Goal: Task Accomplishment & Management: Complete application form

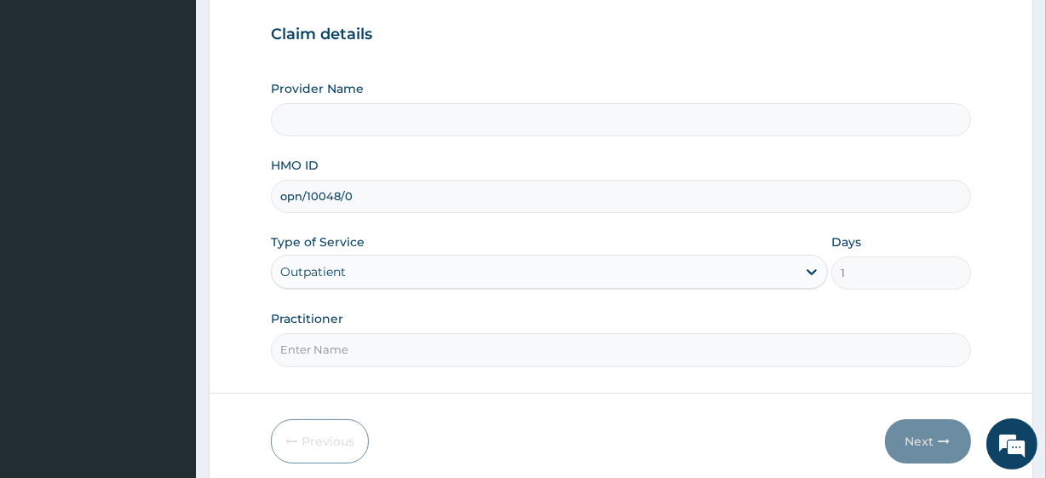
type input "opn/10048/0"
click at [349, 353] on input "Practitioner" at bounding box center [620, 349] width 699 height 33
type input "fitnessplus"
click at [914, 440] on button "Next" at bounding box center [928, 441] width 86 height 44
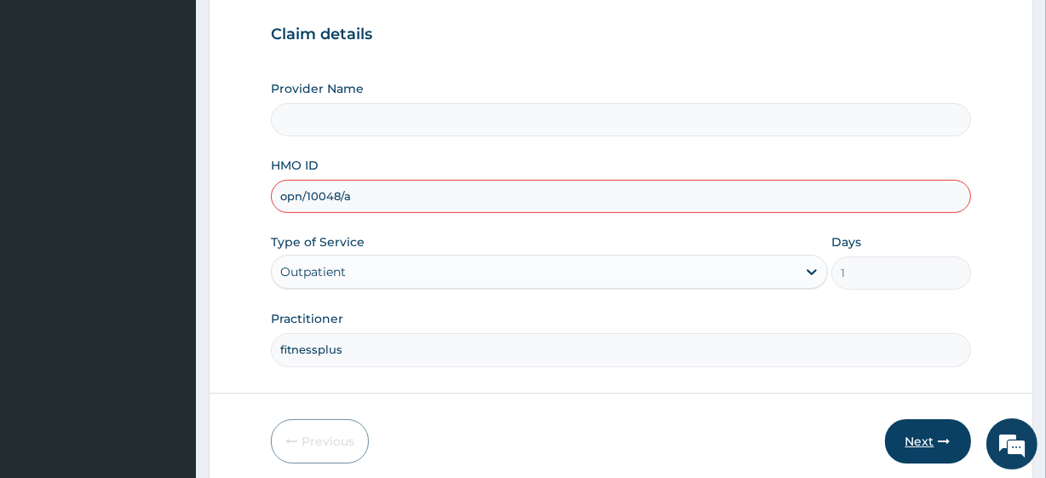
type input "opn/10048/a"
click at [903, 433] on button "Next" at bounding box center [928, 441] width 86 height 44
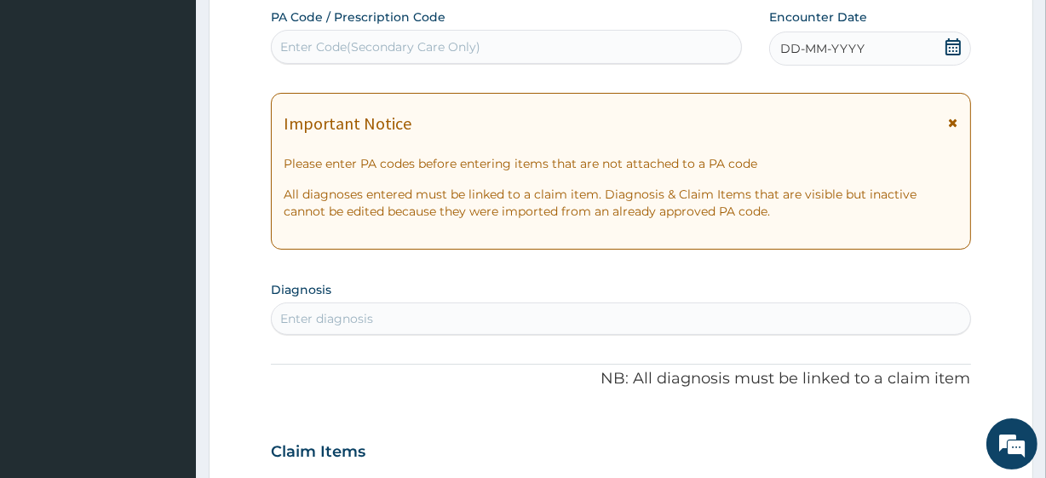
click at [464, 38] on div "Enter Code(Secondary Care Only)" at bounding box center [380, 46] width 200 height 17
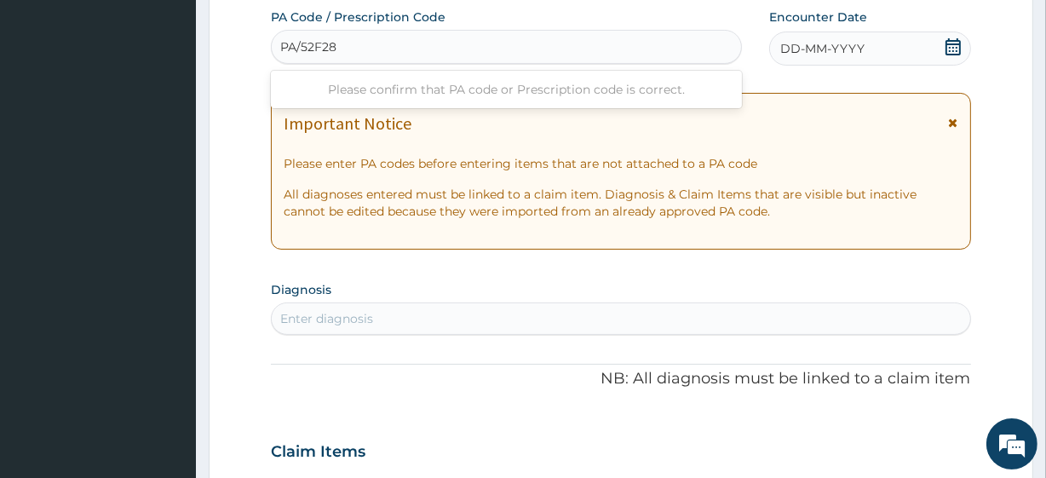
type input "PA/52F288"
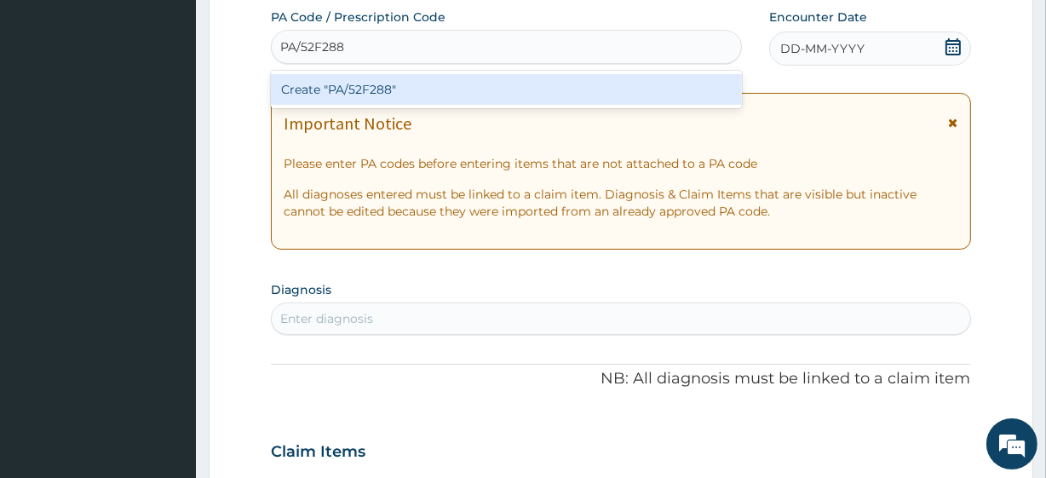
click at [494, 90] on div "Create "PA/52F288"" at bounding box center [506, 89] width 470 height 31
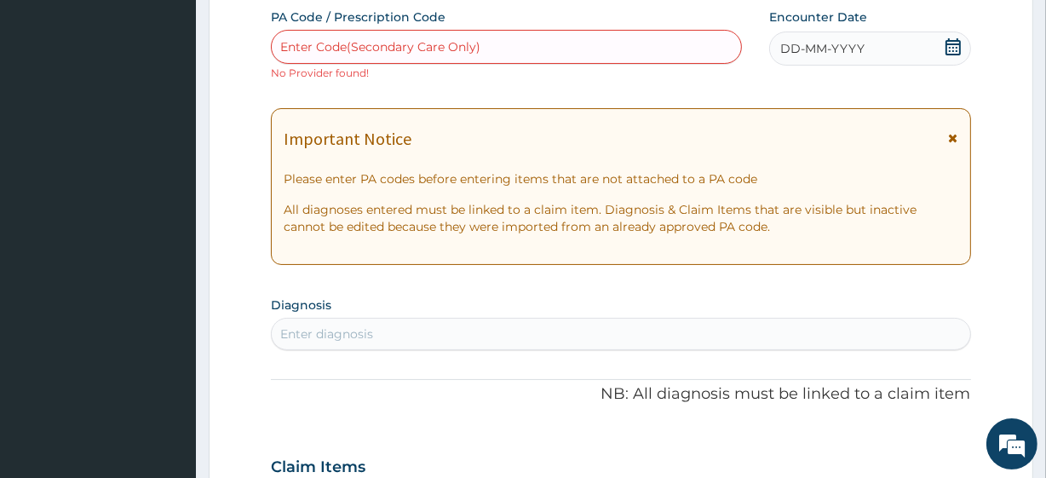
click at [886, 50] on div "DD-MM-YYYY" at bounding box center [870, 49] width 202 height 34
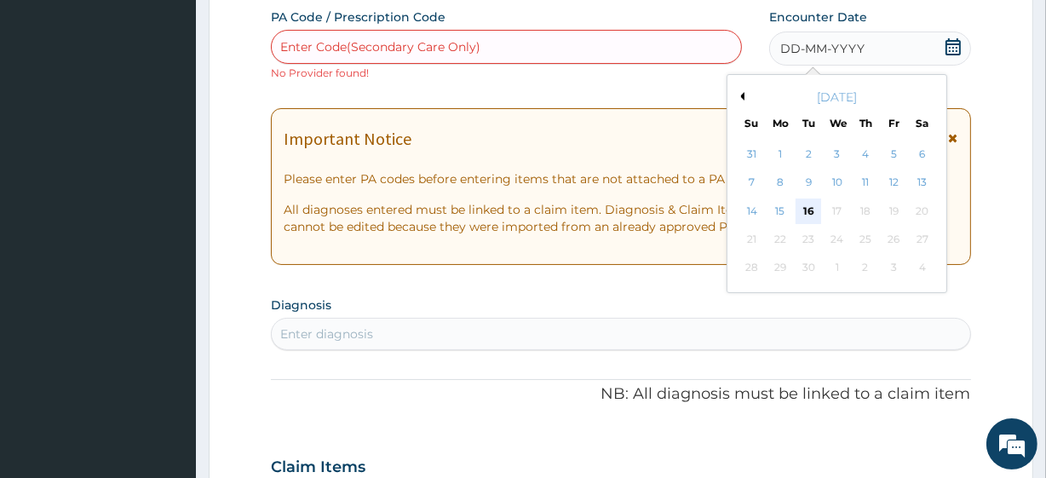
click at [803, 203] on div "16" at bounding box center [808, 211] width 26 height 26
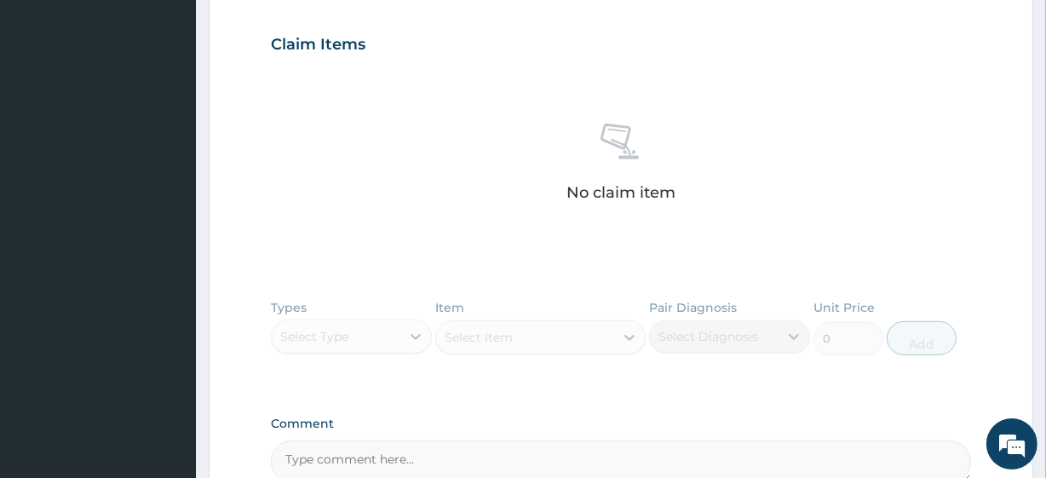
scroll to position [696, 0]
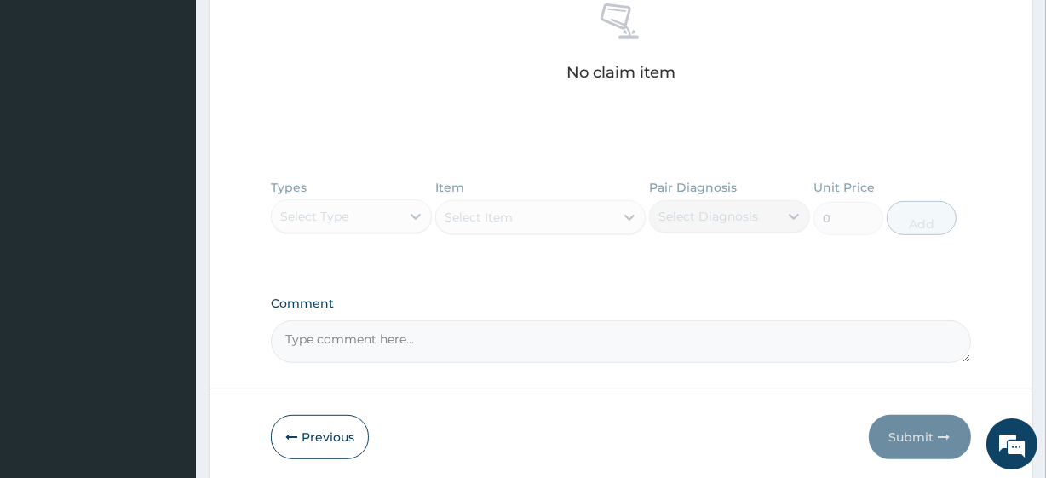
click at [314, 214] on div "Types Select Type Item Select Item Pair Diagnosis Select Diagnosis Unit Price 0…" at bounding box center [620, 219] width 699 height 99
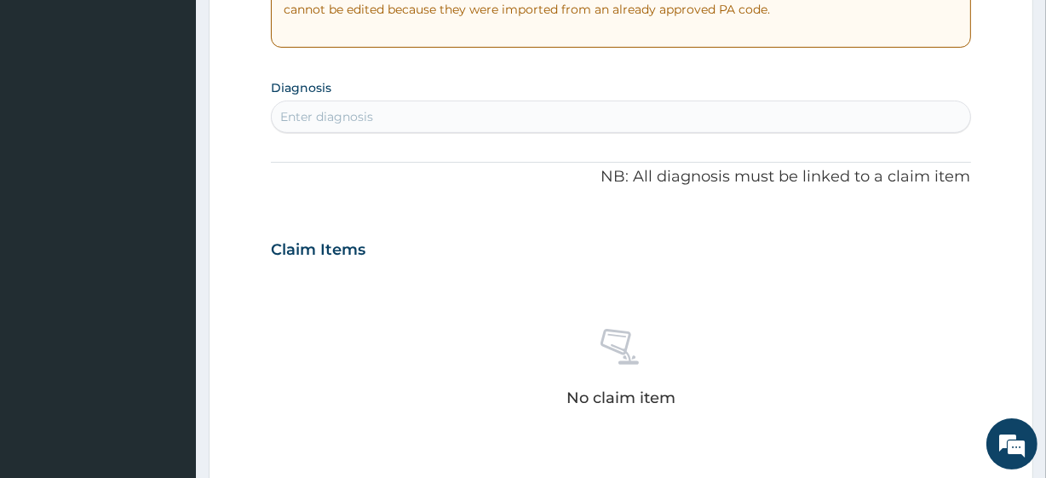
scroll to position [542, 0]
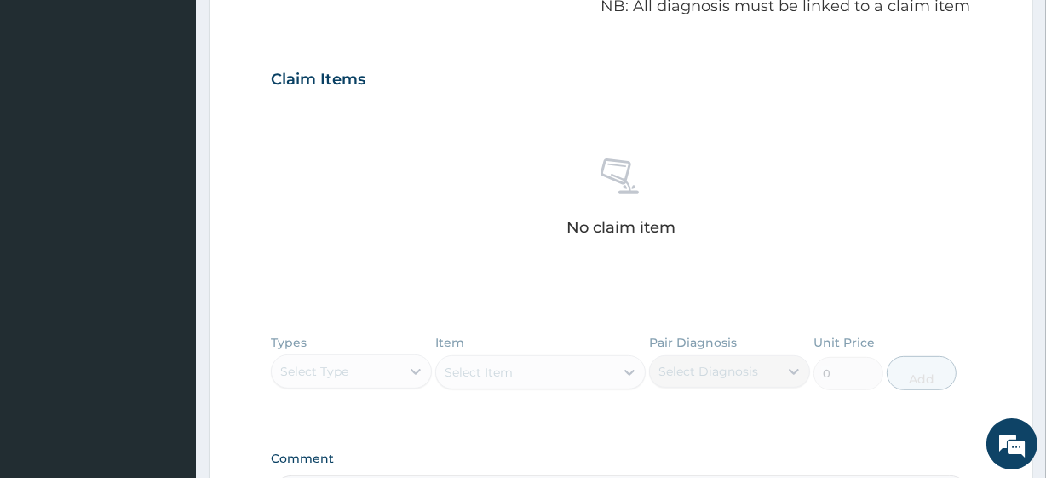
click at [374, 365] on div "Types Select Type Item Select Item Pair Diagnosis Select Diagnosis Unit Price 0…" at bounding box center [620, 374] width 699 height 99
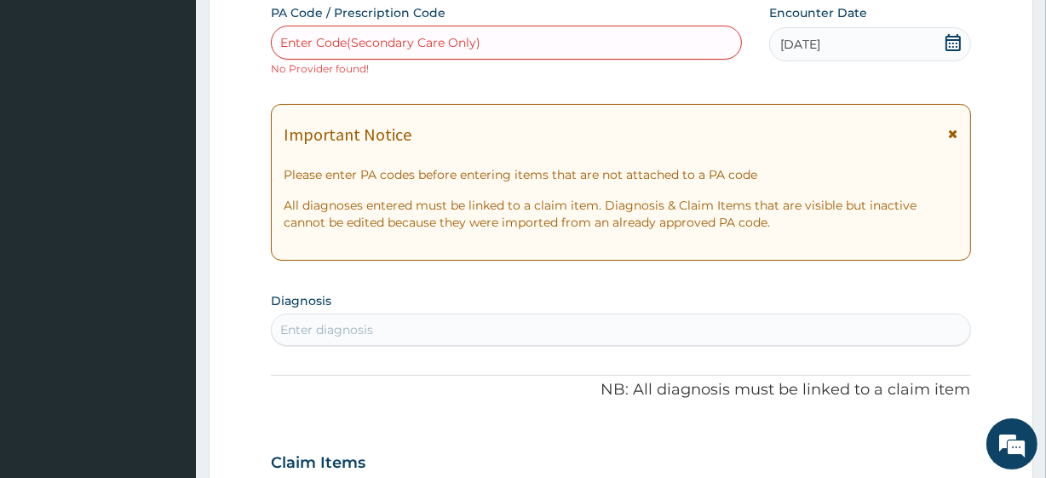
scroll to position [77, 0]
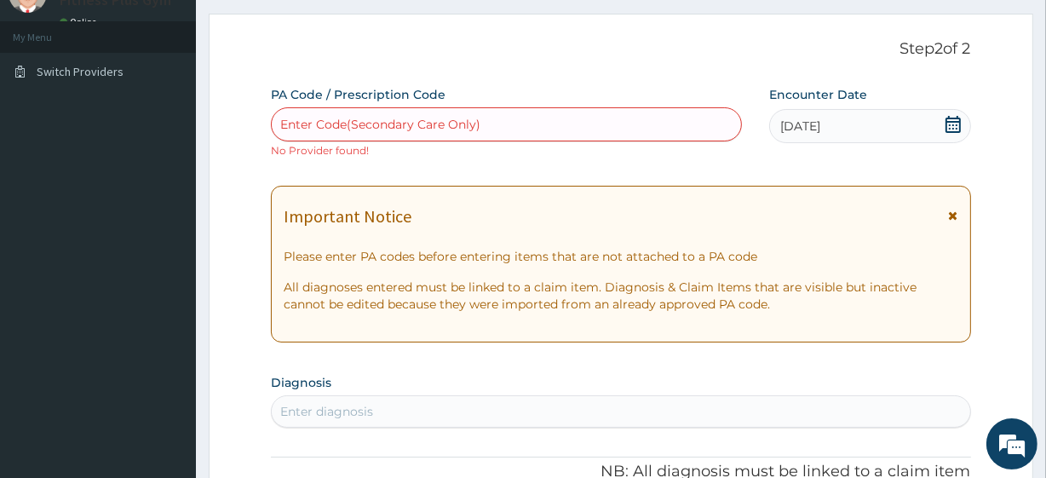
click at [536, 114] on div "Enter Code(Secondary Care Only)" at bounding box center [506, 124] width 468 height 27
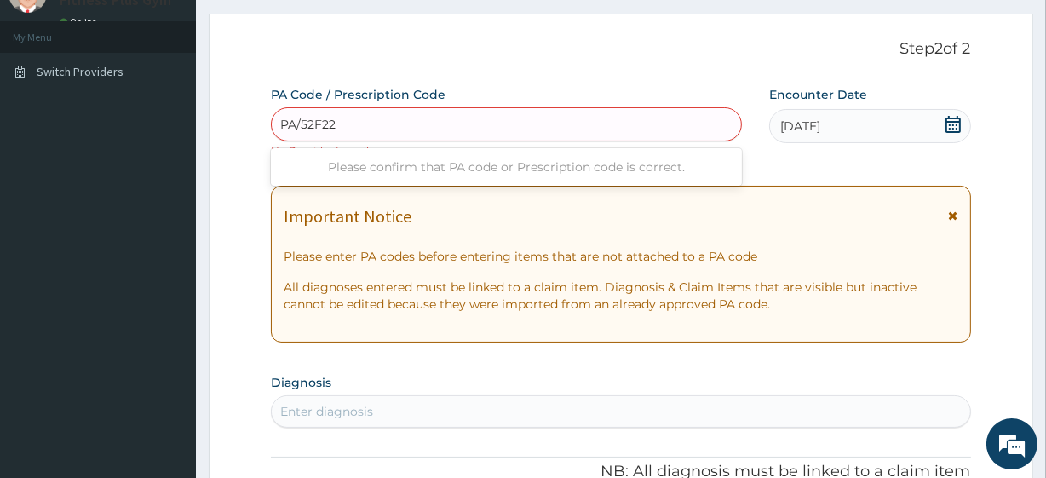
type input "PA/52F22F"
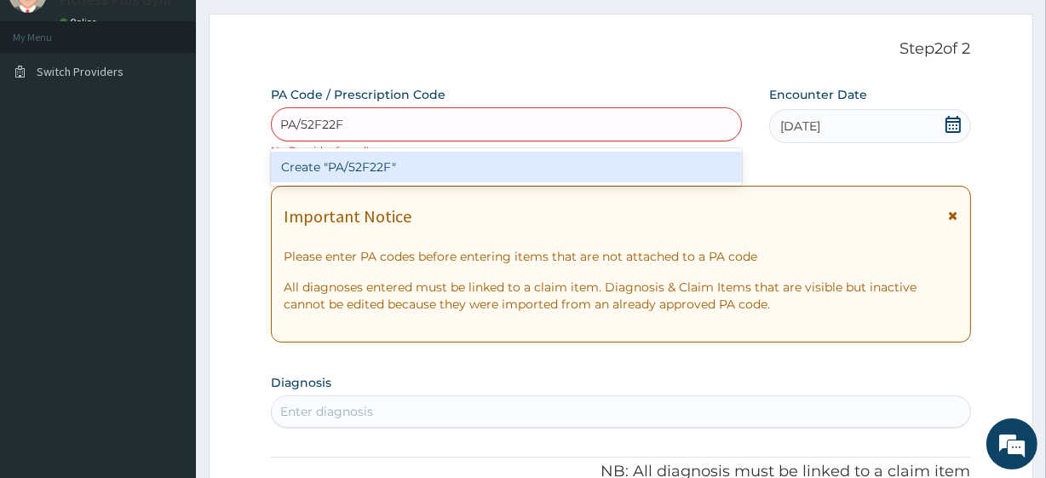
click at [543, 163] on div "Create "PA/52F22F"" at bounding box center [506, 167] width 470 height 31
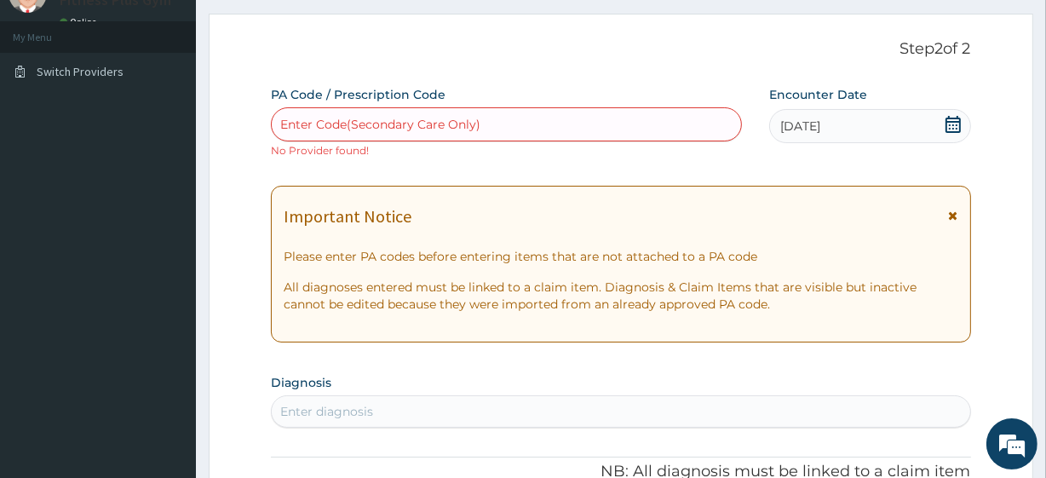
click at [865, 128] on div "[DATE]" at bounding box center [870, 126] width 202 height 34
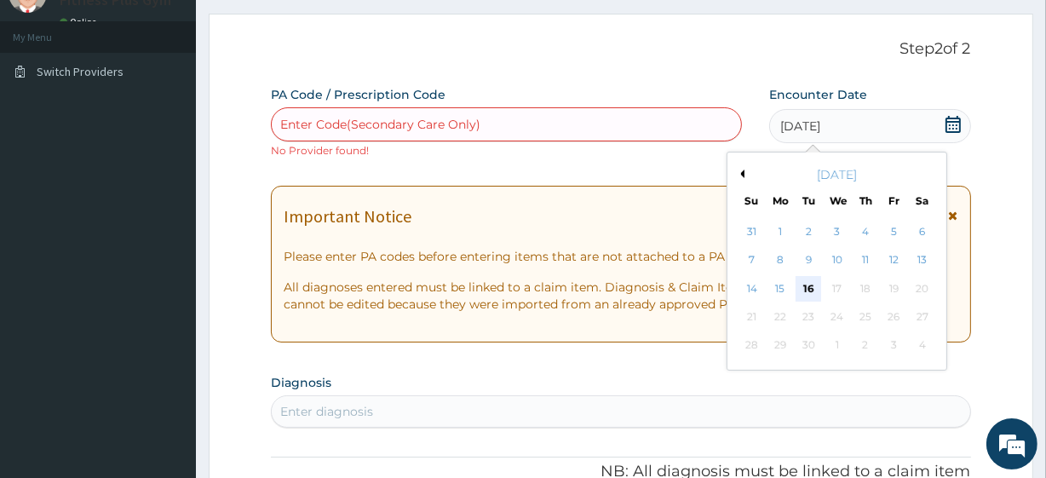
click at [805, 287] on div "16" at bounding box center [808, 289] width 26 height 26
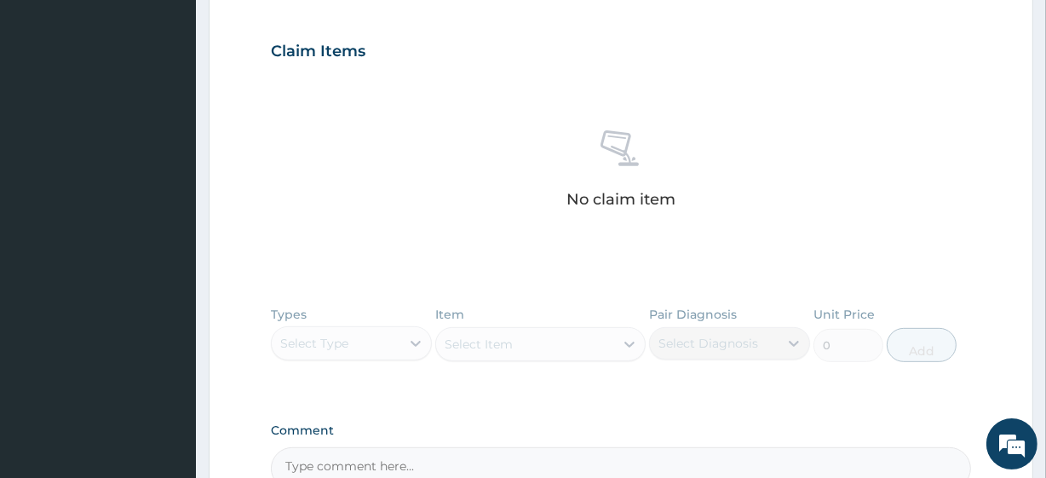
scroll to position [696, 0]
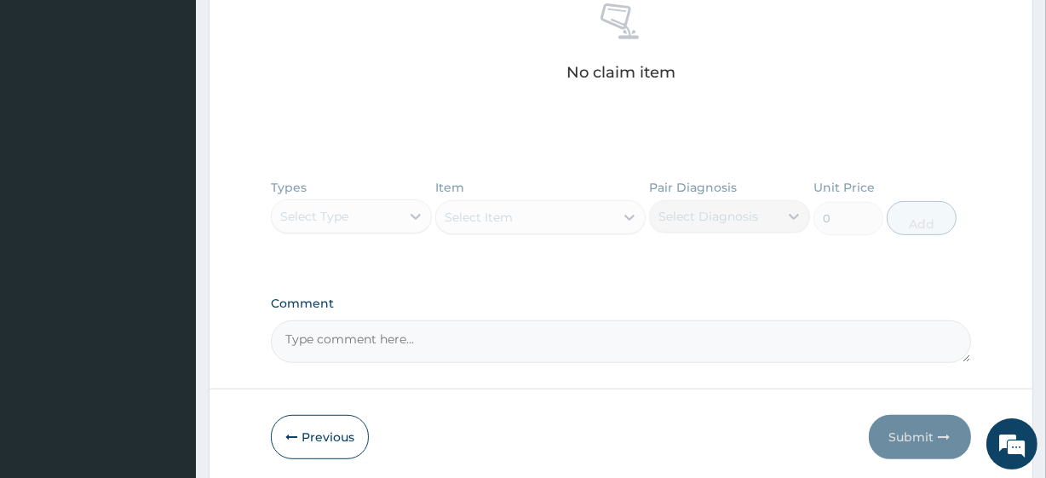
drag, startPoint x: 355, startPoint y: 203, endPoint x: 407, endPoint y: 262, distance: 78.4
click at [355, 206] on div "Types Select Type Item Select Item Pair Diagnosis Select Diagnosis Unit Price 0…" at bounding box center [620, 219] width 699 height 99
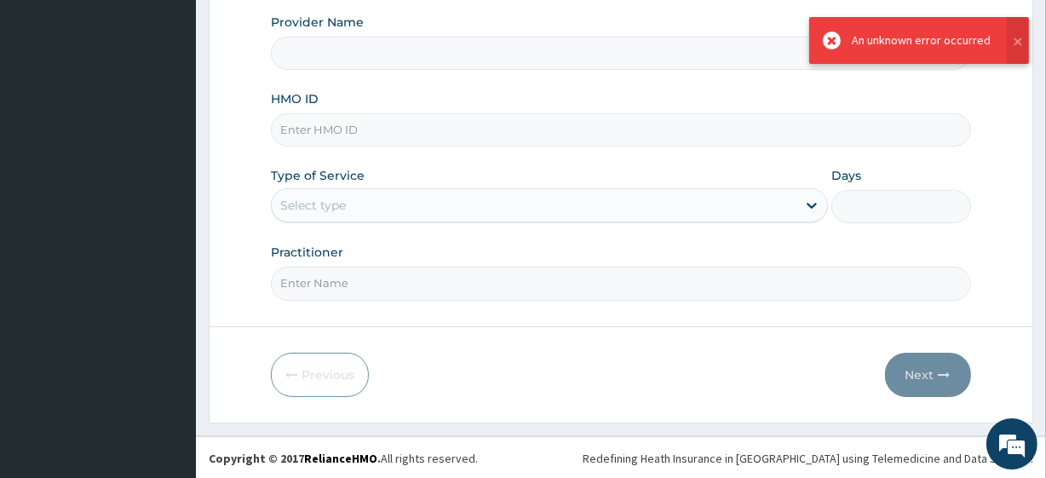
click at [352, 132] on input "HMO ID" at bounding box center [620, 129] width 699 height 33
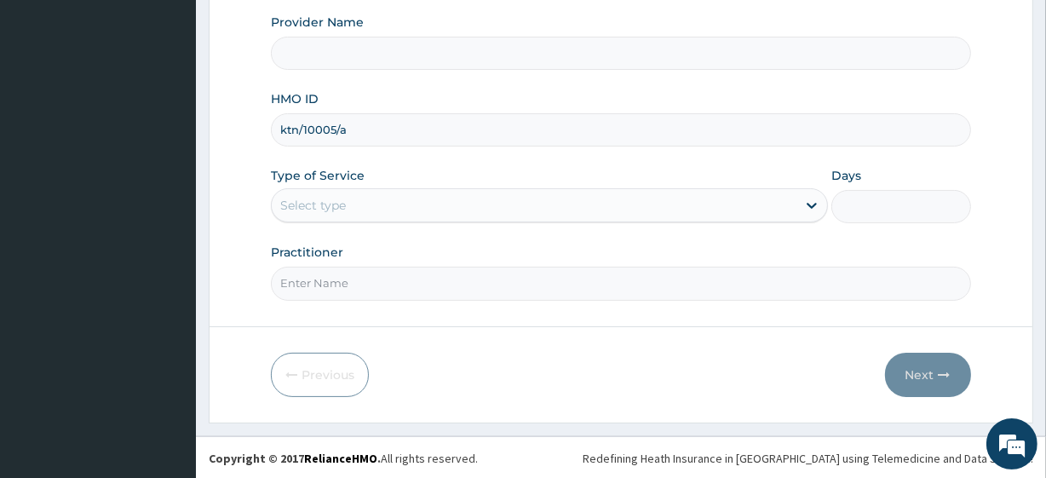
type input "ktn/10005/a"
click at [309, 203] on div "Select type" at bounding box center [313, 205] width 66 height 17
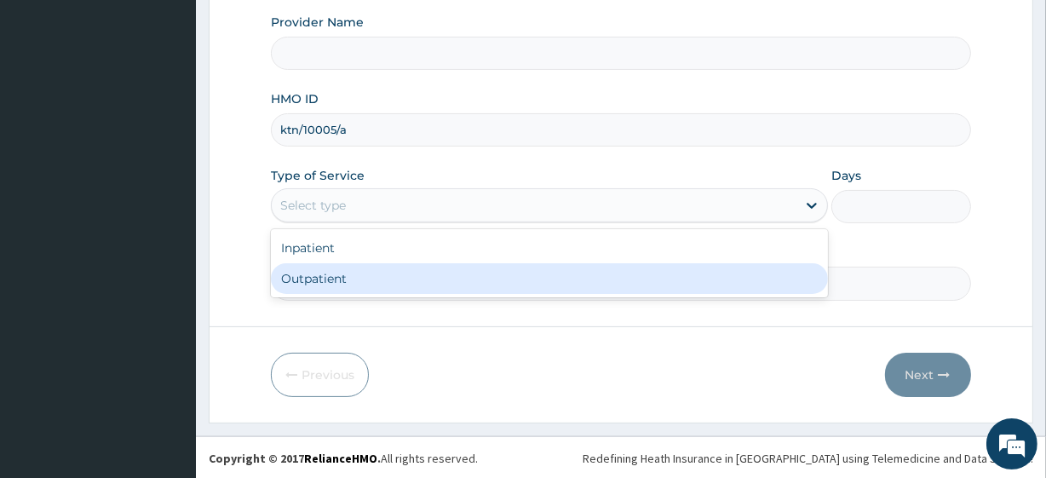
click at [308, 272] on div "Outpatient" at bounding box center [549, 278] width 557 height 31
type input "1"
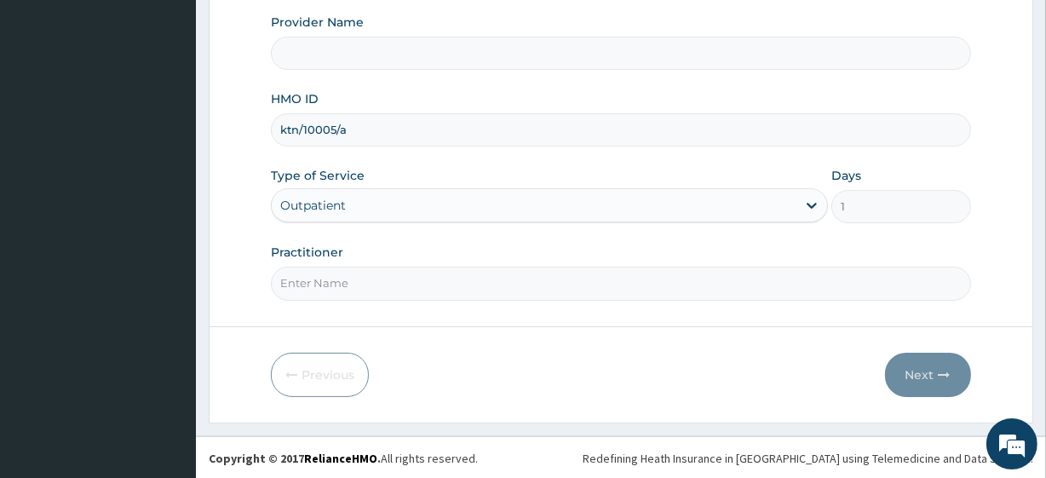
click at [309, 272] on input "Practitioner" at bounding box center [620, 283] width 699 height 33
type input "fitnessplus"
click at [923, 373] on button "Next" at bounding box center [928, 374] width 86 height 44
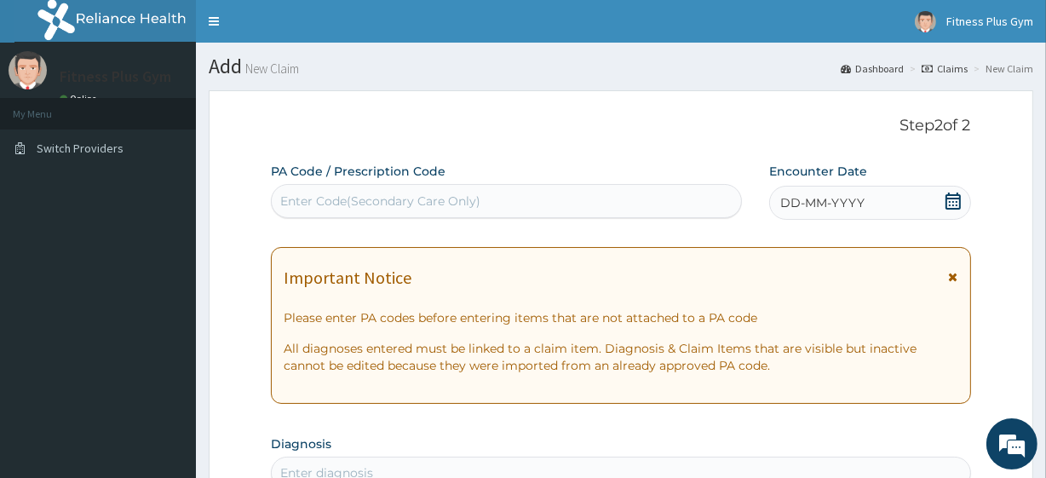
click at [494, 199] on div "Enter Code(Secondary Care Only)" at bounding box center [506, 200] width 468 height 27
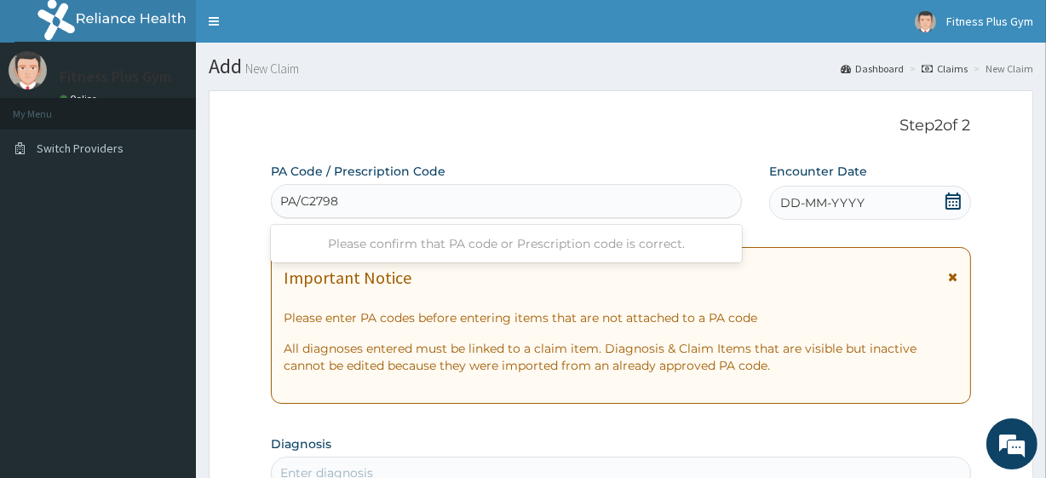
type input "PA/C2798F"
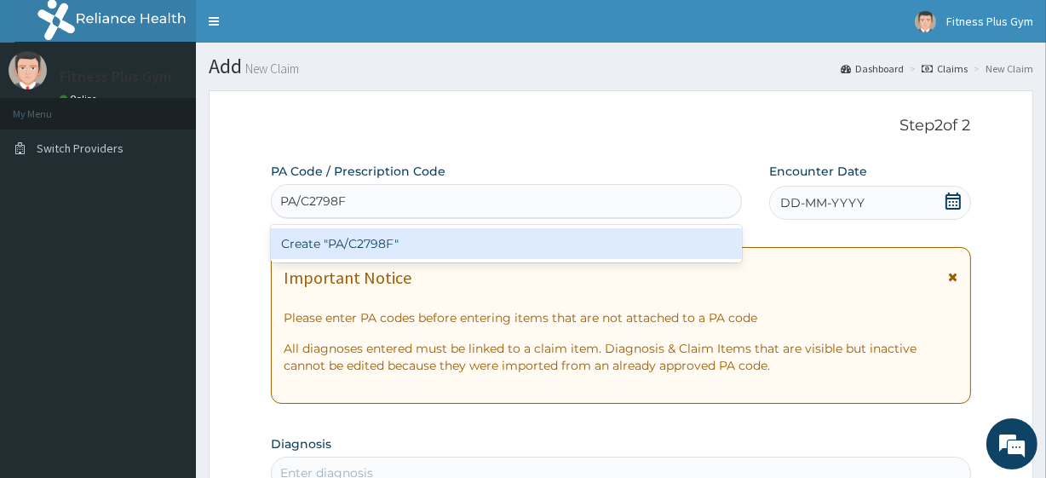
click at [517, 233] on div "Create "PA/C2798F"" at bounding box center [506, 243] width 470 height 31
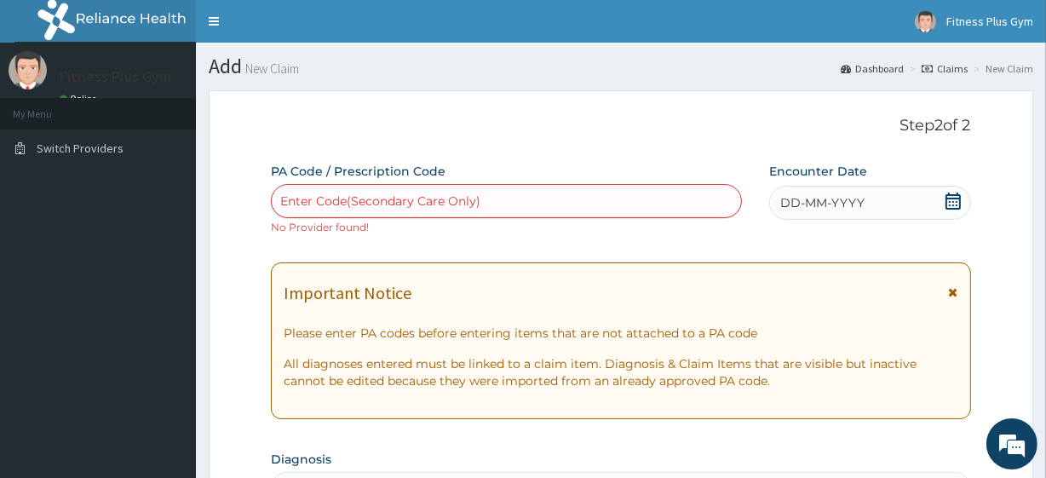
click at [908, 205] on div "DD-MM-YYYY" at bounding box center [870, 203] width 202 height 34
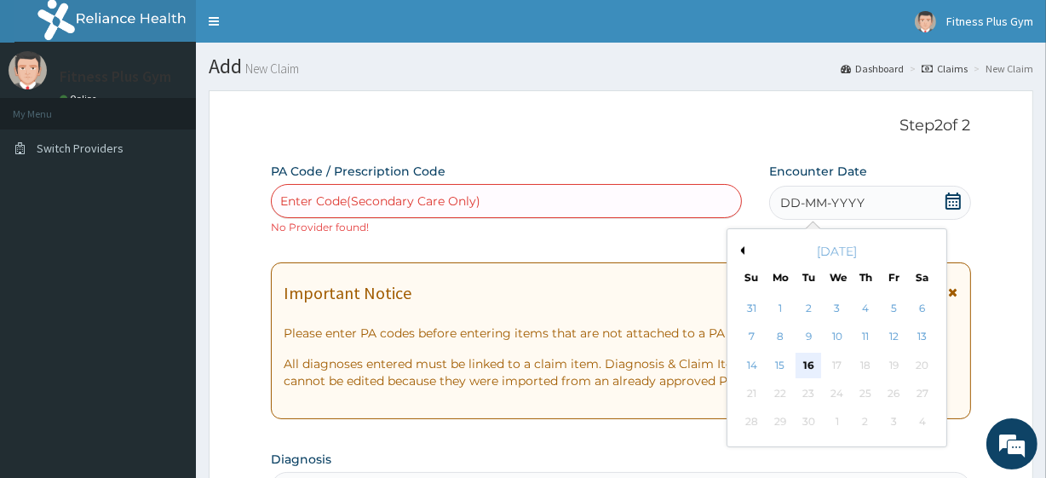
click at [802, 358] on div "16" at bounding box center [808, 365] width 26 height 26
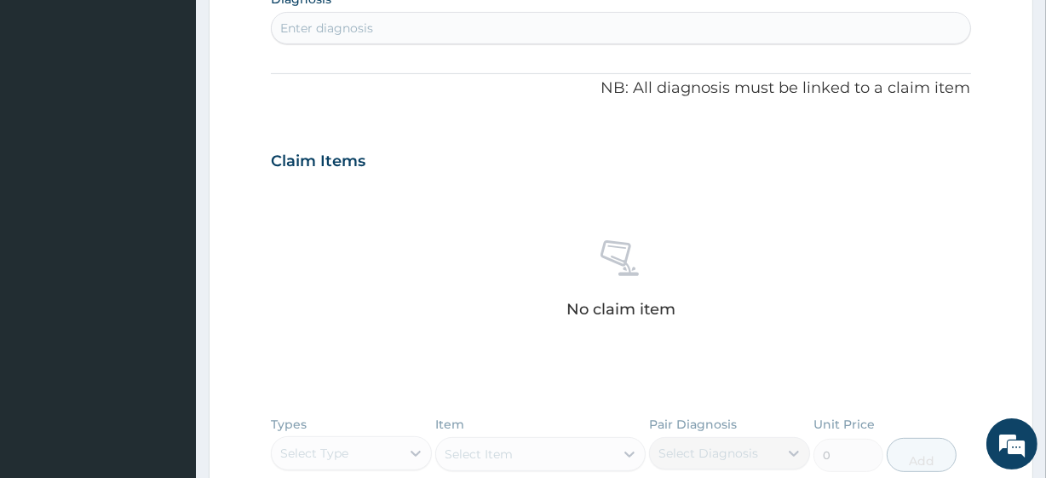
scroll to position [696, 0]
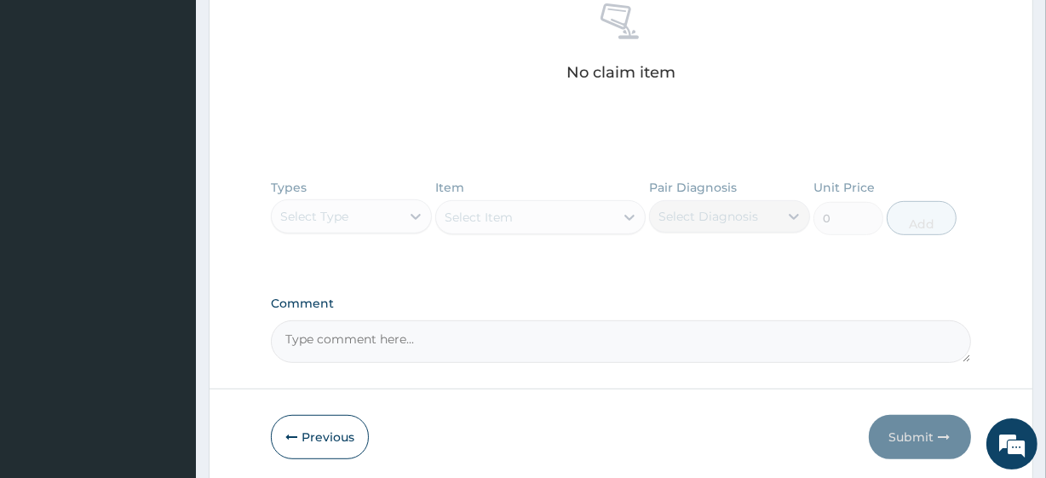
click at [356, 231] on div "Types Select Type Item Select Item Pair Diagnosis Select Diagnosis Unit Price 0…" at bounding box center [620, 219] width 699 height 99
click at [395, 221] on div "Types Select Type Item Select Item Pair Diagnosis Select Diagnosis Unit Price 0…" at bounding box center [620, 219] width 699 height 99
click at [393, 226] on div "Types Select Type Item Select Item Pair Diagnosis Select Diagnosis Unit Price 0…" at bounding box center [620, 219] width 699 height 99
click at [397, 221] on div "Types Select Type Item Select Item Pair Diagnosis Select Diagnosis Unit Price 0…" at bounding box center [620, 219] width 699 height 99
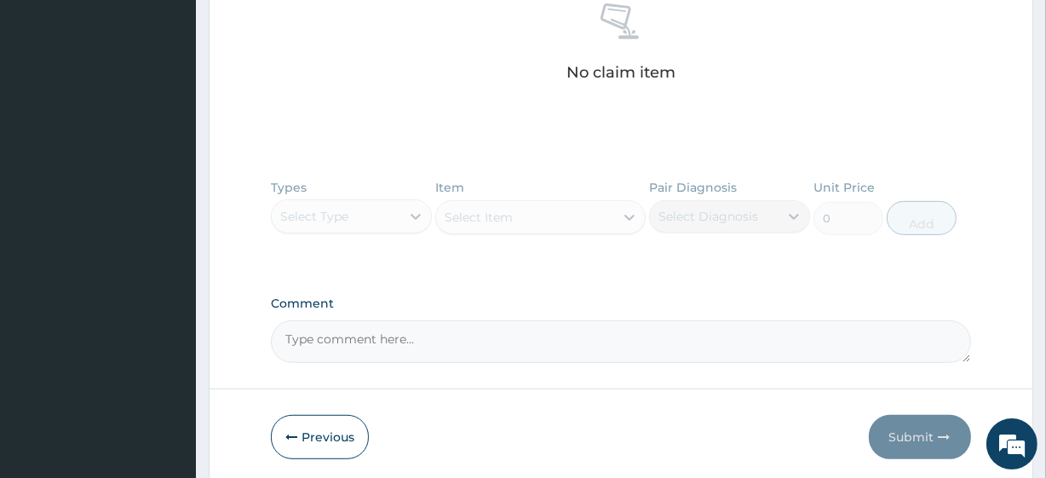
click at [398, 219] on div "Types Select Type Item Select Item Pair Diagnosis Select Diagnosis Unit Price 0…" at bounding box center [620, 219] width 699 height 99
click at [398, 218] on div "Types Select Type Item Select Item Pair Diagnosis Select Diagnosis Unit Price 0…" at bounding box center [620, 219] width 699 height 99
click at [398, 217] on div "Types Select Type Item Select Item Pair Diagnosis Select Diagnosis Unit Price 0…" at bounding box center [620, 219] width 699 height 99
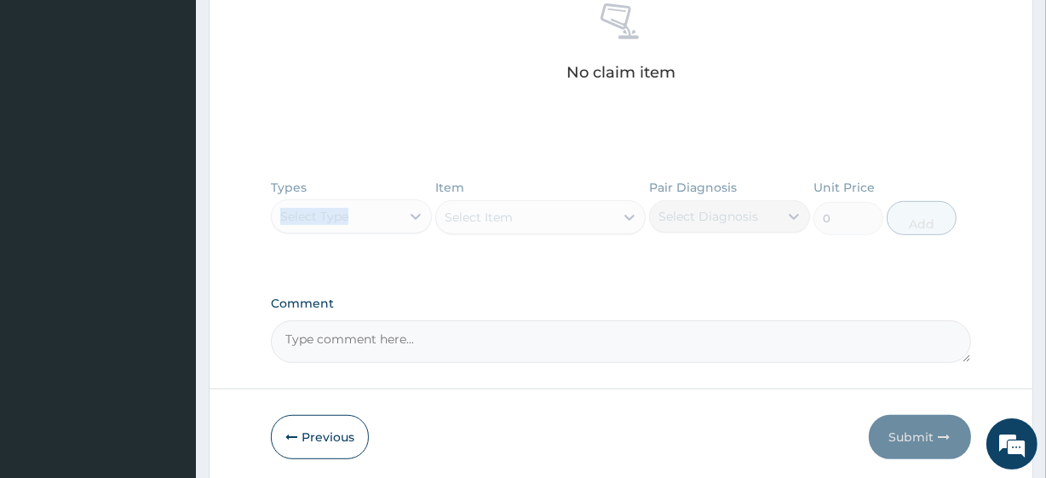
click at [398, 217] on div "Types Select Type Item Select Item Pair Diagnosis Select Diagnosis Unit Price 0…" at bounding box center [620, 219] width 699 height 99
click at [399, 217] on div "Types Select Type Item Select Item Pair Diagnosis Select Diagnosis Unit Price 0…" at bounding box center [620, 219] width 699 height 99
click at [395, 212] on div "Types Select Type Item Select Item Pair Diagnosis Select Diagnosis Unit Price 0…" at bounding box center [620, 219] width 699 height 99
click at [397, 215] on div "Types Select Type Item Select Item Pair Diagnosis Select Diagnosis Unit Price 0…" at bounding box center [620, 219] width 699 height 99
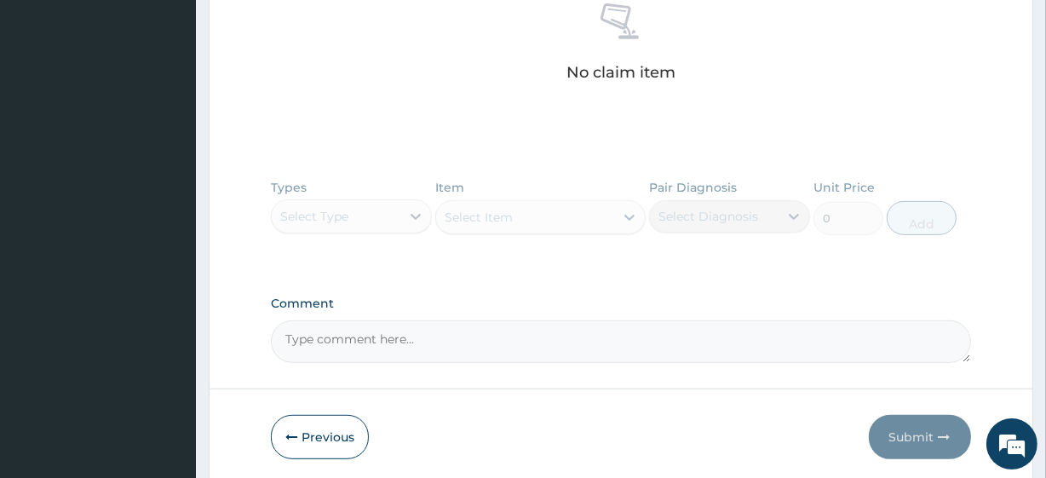
click at [397, 215] on div "Types Select Type Item Select Item Pair Diagnosis Select Diagnosis Unit Price 0…" at bounding box center [620, 219] width 699 height 99
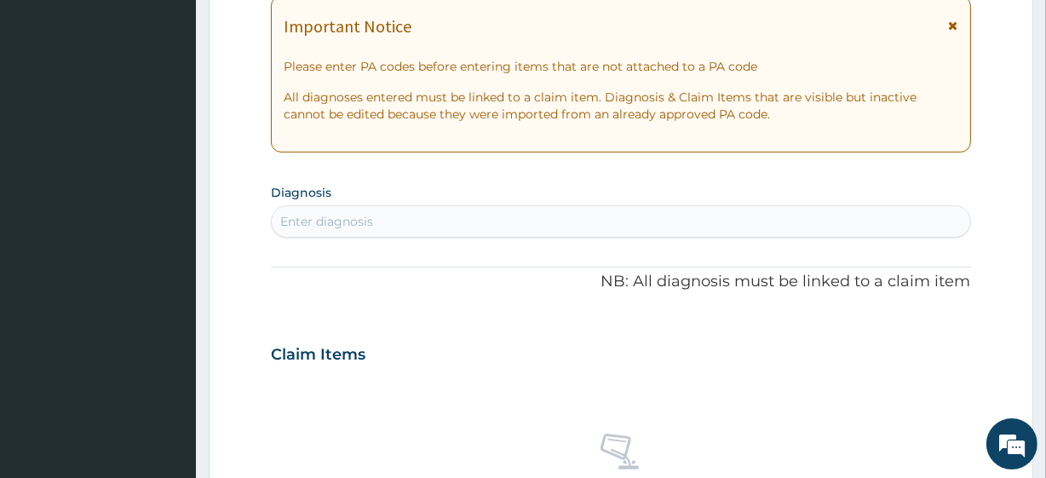
scroll to position [77, 0]
